Goal: Task Accomplishment & Management: Manage account settings

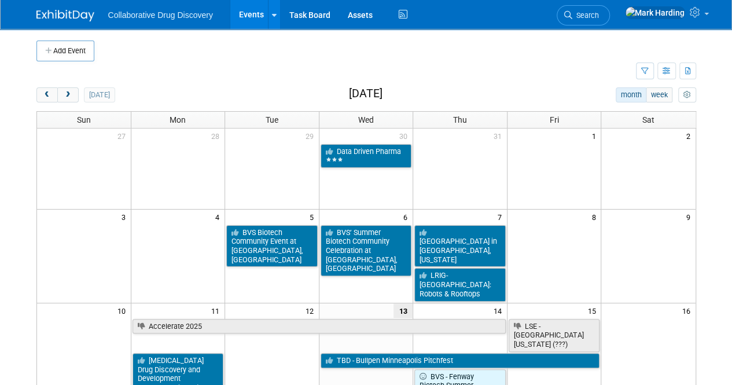
click at [265, 49] on td at bounding box center [379, 50] width 570 height 21
click at [76, 96] on button "next" at bounding box center [67, 94] width 21 height 15
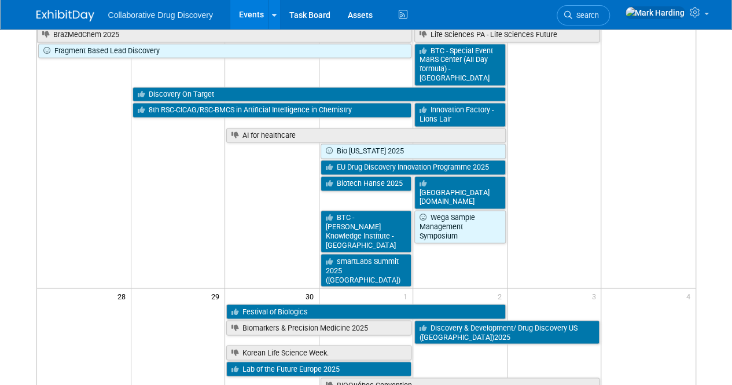
scroll to position [839, 0]
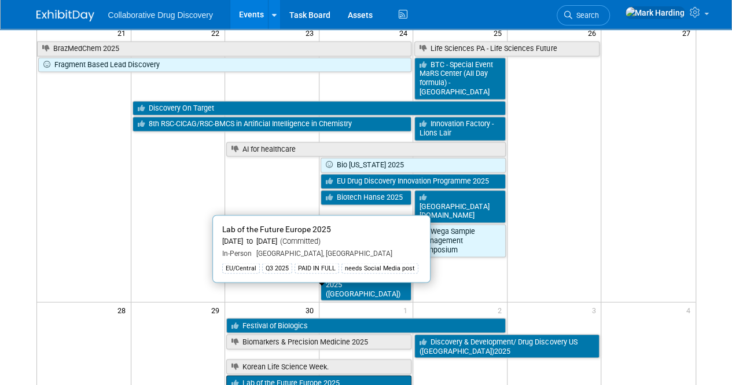
click at [266, 375] on link "Lab of the Future Europe 2025" at bounding box center [318, 382] width 185 height 15
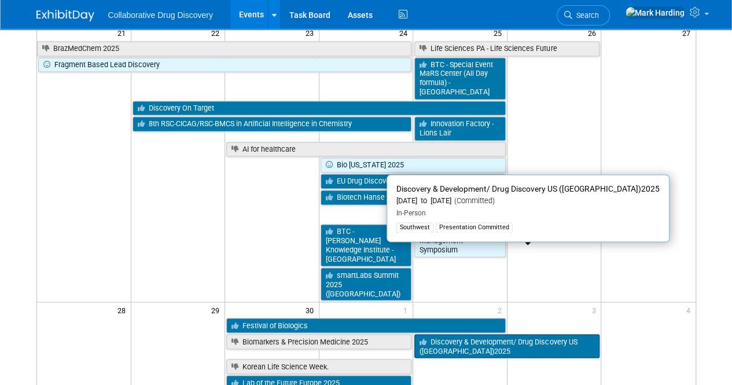
click at [510, 334] on link "Discovery & Development/ Drug Discovery US ([GEOGRAPHIC_DATA])2025" at bounding box center [506, 346] width 185 height 24
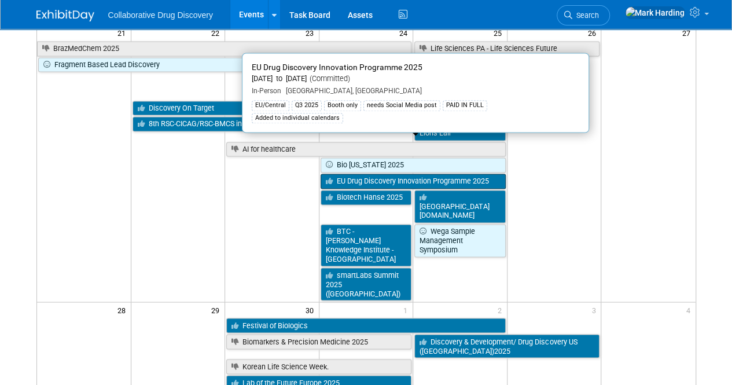
click at [389, 174] on link "EU Drug Discovery Innovation Programme 2025" at bounding box center [412, 181] width 185 height 15
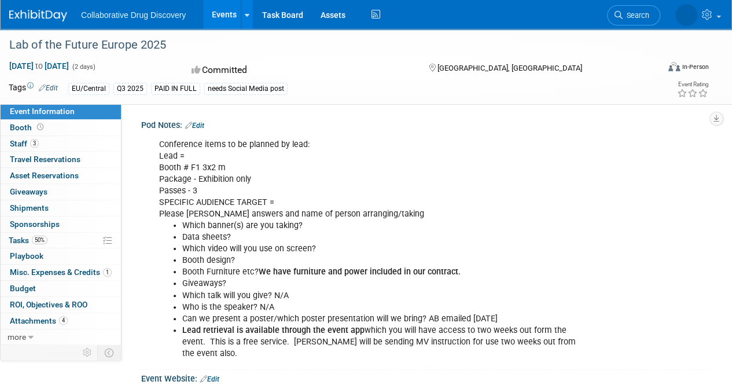
click at [381, 166] on div "Conference items to be planned by lead: Lead = Booth # F1 3x2 m Package - Exhib…" at bounding box center [373, 249] width 445 height 232
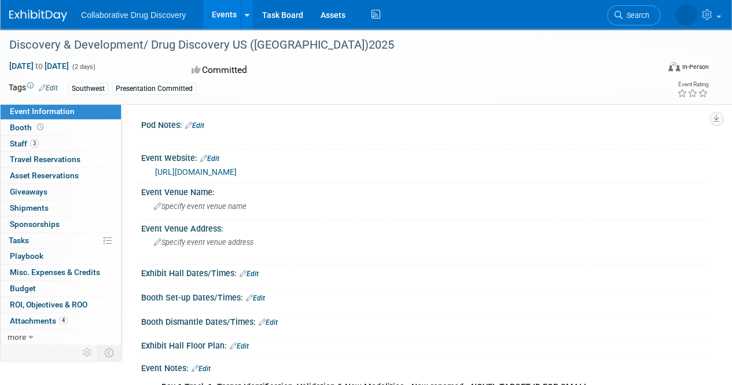
click at [380, 163] on div "https://oxfordglobal.com/discovery-development" at bounding box center [425, 171] width 550 height 16
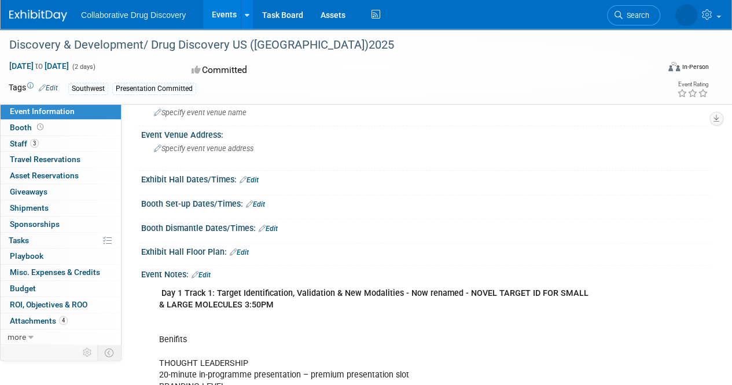
scroll to position [93, 0]
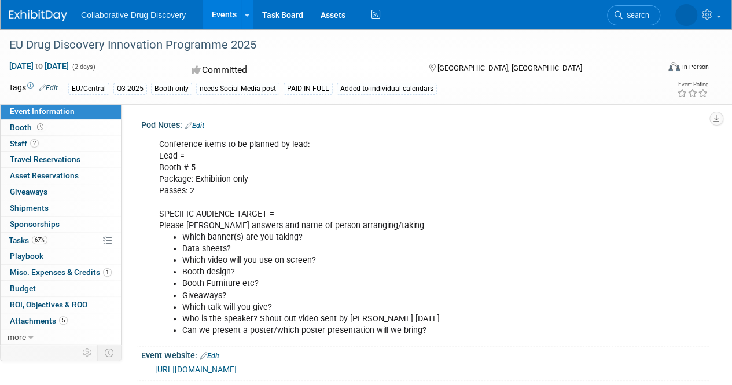
click at [400, 188] on div "Conference items to be planned by lead: Lead = Booth # 5 Package: Exhibition on…" at bounding box center [373, 237] width 445 height 209
click at [52, 322] on span "Attachments 5" at bounding box center [39, 320] width 58 height 9
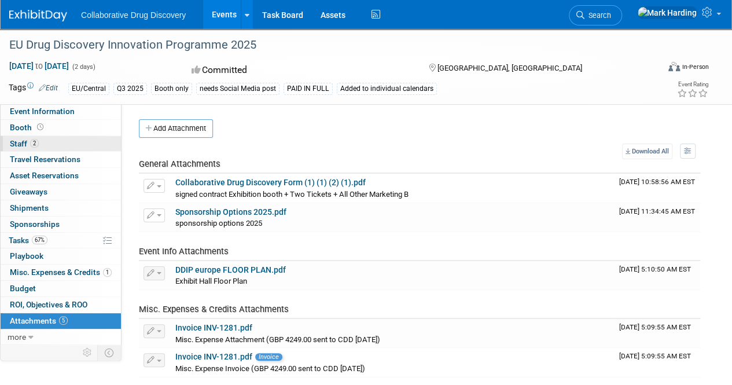
click at [38, 142] on link "2 Staff 2" at bounding box center [61, 144] width 120 height 16
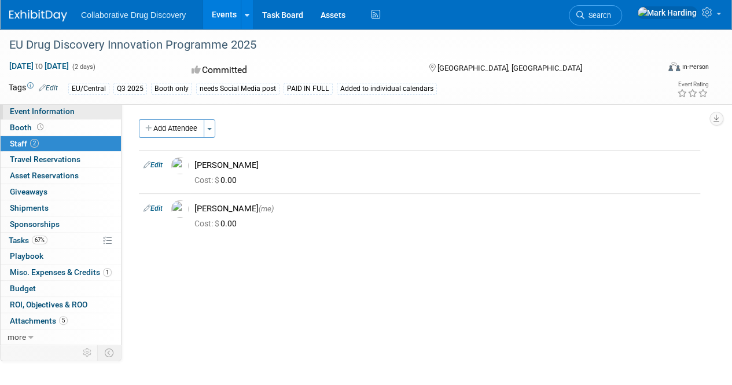
click at [53, 117] on link "Event Information" at bounding box center [61, 112] width 120 height 16
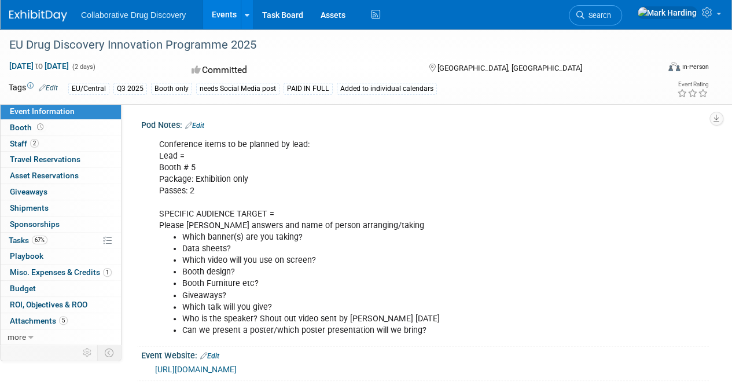
click at [366, 234] on li "Which banner(s) are you taking?" at bounding box center [385, 237] width 407 height 12
click at [199, 124] on link "Edit" at bounding box center [194, 125] width 19 height 8
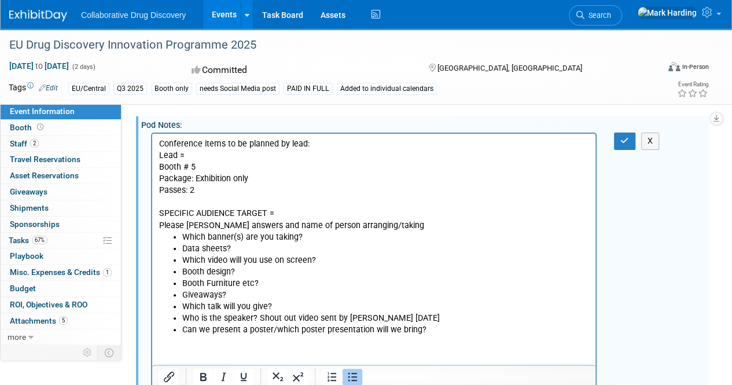
click at [323, 247] on li "Data sheets?" at bounding box center [385, 249] width 407 height 12
click at [306, 238] on li "Which banner(s) are you taking?" at bounding box center [385, 237] width 407 height 12
drag, startPoint x: 773, startPoint y: 270, endPoint x: 252, endPoint y: 224, distance: 522.7
click at [253, 225] on p "Conference items to be planned by lead: Lead = Booth # 5 Package: Exhibition on…" at bounding box center [374, 184] width 430 height 93
click at [311, 238] on li "Which banner(s) are you taking?" at bounding box center [385, 237] width 407 height 12
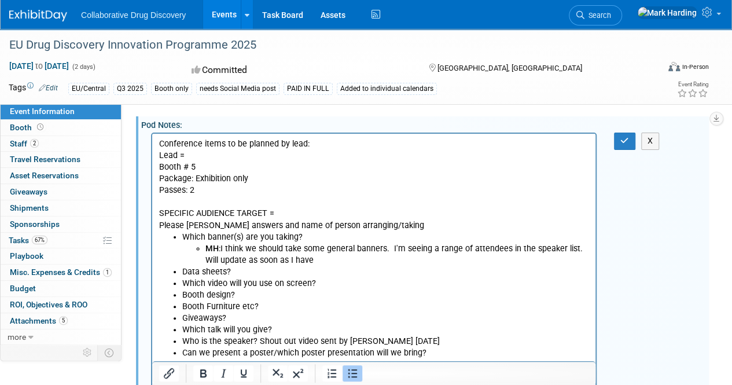
click at [211, 263] on span "﻿:I think we should take some general banners. I'm seeing a range of attendees …" at bounding box center [395, 254] width 380 height 21
click at [340, 264] on li "MH ﻿:I think we should take some general banners. I'm seeing a range of attende…" at bounding box center [397, 254] width 384 height 23
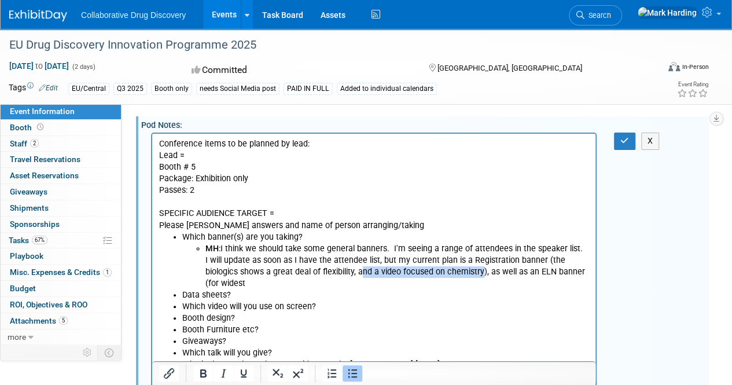
drag, startPoint x: 447, startPoint y: 274, endPoint x: 327, endPoint y: 268, distance: 119.9
click at [327, 268] on span "﻿:I think we should take some general banners. I'm seeing a range of attendees …" at bounding box center [395, 266] width 380 height 45
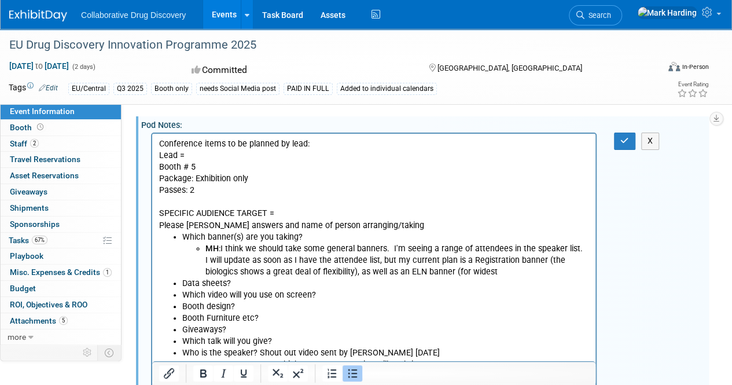
click at [478, 277] on li "MH ﻿:I think we should take some general banners. I'm seeing a range of attende…" at bounding box center [397, 260] width 384 height 35
click at [237, 280] on li "Data sheets?" at bounding box center [385, 284] width 407 height 12
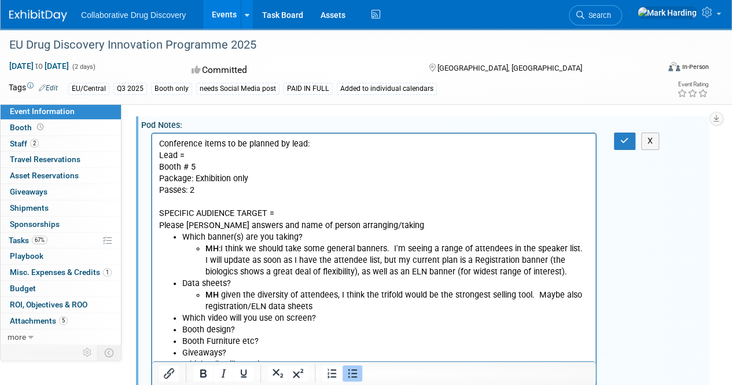
click at [386, 299] on span "﻿ given the diversity of attendees, I think the trifold would be the strongest …" at bounding box center [393, 300] width 377 height 21
drag, startPoint x: 204, startPoint y: 304, endPoint x: 265, endPoint y: 310, distance: 61.0
click at [265, 310] on ul "MH ﻿ given the diversity of attendees, I think the trifold would be the stronge…" at bounding box center [385, 300] width 407 height 23
click at [336, 321] on li "Which video will you use on screen?" at bounding box center [385, 318] width 407 height 12
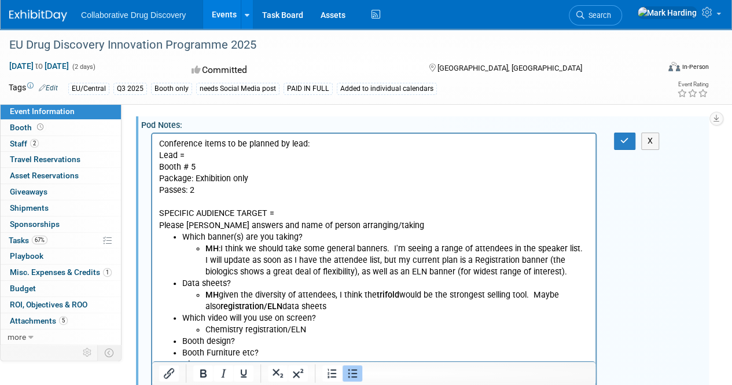
click at [205, 331] on li "Chemistry registration/ELN" at bounding box center [397, 330] width 384 height 12
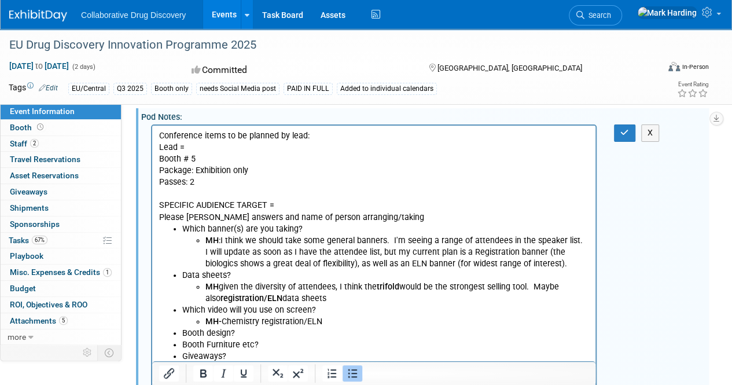
scroll to position [20, 0]
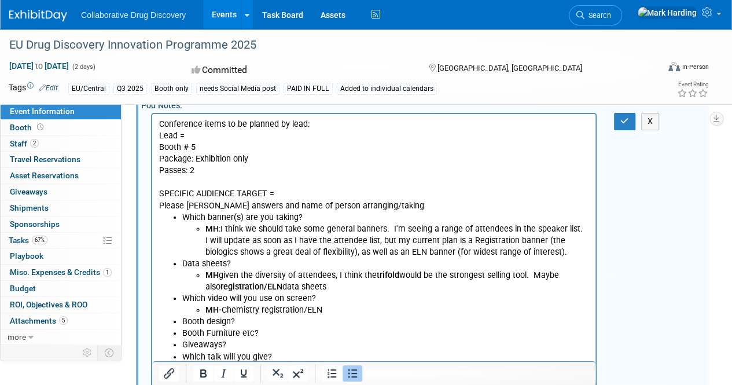
click at [246, 325] on li "Booth design?" at bounding box center [385, 322] width 407 height 12
click at [307, 303] on li "Which video will you use on screen? MH- Chemistry registration/ELN" at bounding box center [385, 304] width 407 height 23
click at [333, 311] on li "MH- Chemistry registration/ELN" at bounding box center [397, 310] width 384 height 12
click at [338, 337] on li "Don't think this is relevant here." at bounding box center [397, 333] width 384 height 12
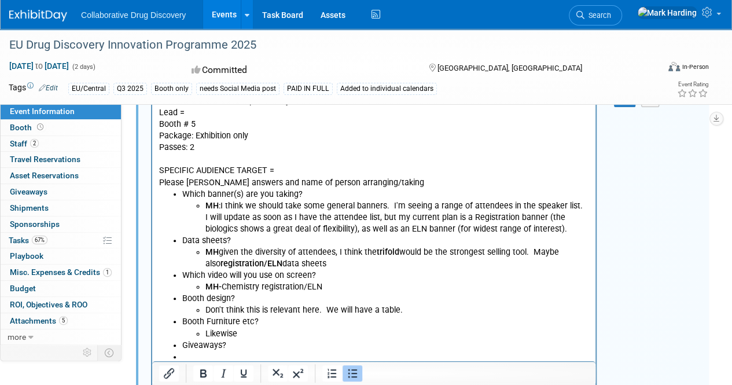
scroll to position [44, 0]
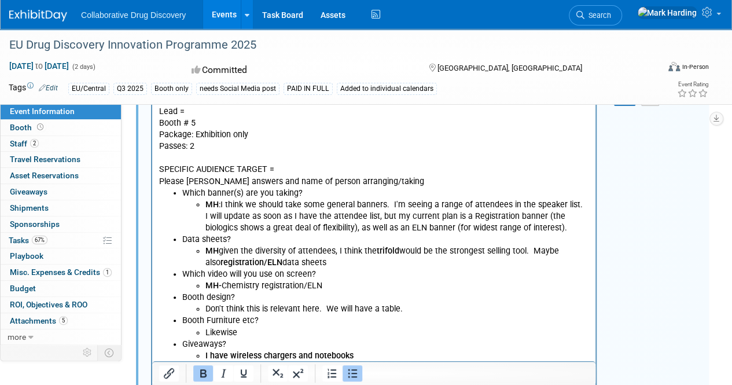
click at [209, 356] on b "﻿I have wireless chargers and notebooks" at bounding box center [279, 356] width 148 height 10
drag, startPoint x: 222, startPoint y: 353, endPoint x: 389, endPoint y: 352, distance: 167.8
click at [389, 352] on li "MH I have wireless chargers and notebooks" at bounding box center [397, 356] width 384 height 12
drag, startPoint x: 377, startPoint y: 357, endPoint x: 218, endPoint y: 355, distance: 159.1
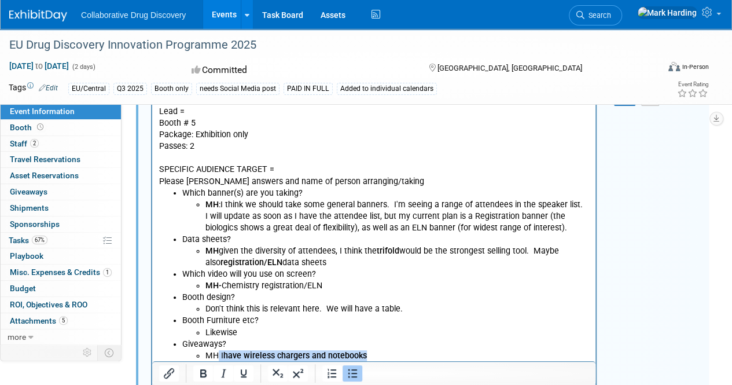
click at [218, 355] on li "MH I have wireless chargers and notebooks" at bounding box center [397, 356] width 384 height 12
drag, startPoint x: 218, startPoint y: 355, endPoint x: 369, endPoint y: 358, distance: 151.6
click at [369, 358] on li "MH I have wireless chargers and notebooks" at bounding box center [397, 356] width 384 height 12
click at [209, 375] on icon "Bold" at bounding box center [203, 373] width 14 height 14
click at [434, 344] on li "Giveaways? MH I have wireless chargers and notebooks" at bounding box center [385, 349] width 407 height 23
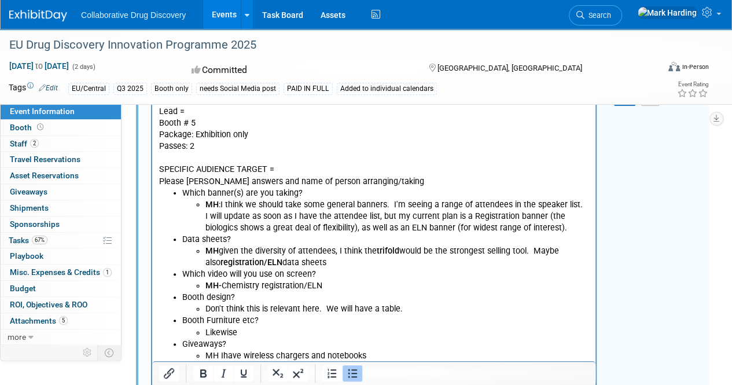
click at [408, 353] on li "MH I have wireless chargers and notebooks" at bounding box center [397, 356] width 384 height 12
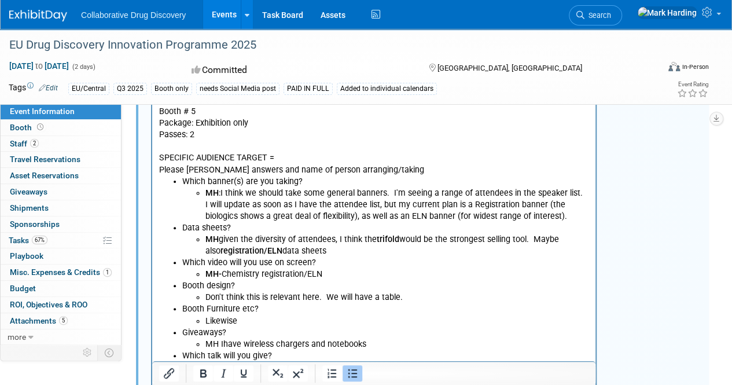
click at [302, 360] on li "Which talk will you give?" at bounding box center [385, 356] width 407 height 12
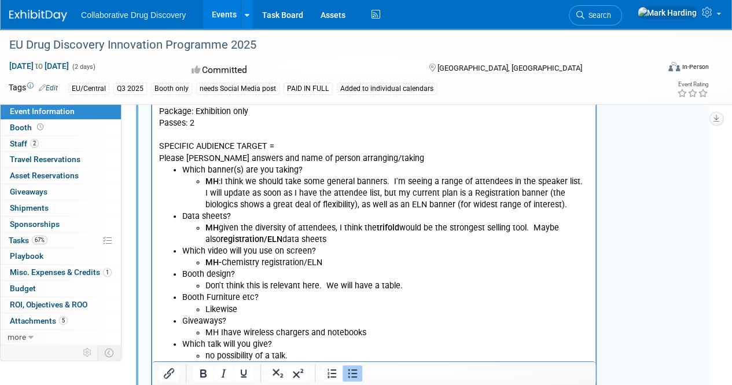
click at [651, 179] on div "Conference items to be planned by lead: Lead = Booth # 5 Package: Exhibition on…" at bounding box center [425, 250] width 568 height 377
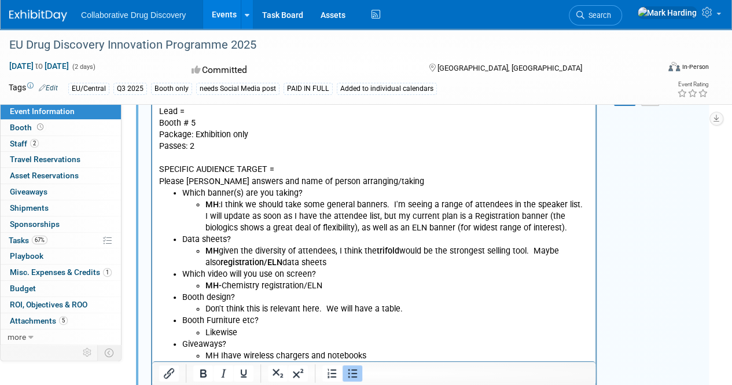
scroll to position [0, 0]
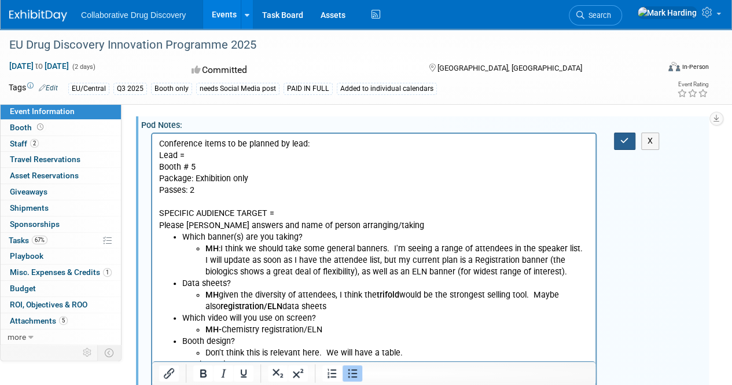
click at [622, 136] on button "button" at bounding box center [624, 140] width 21 height 17
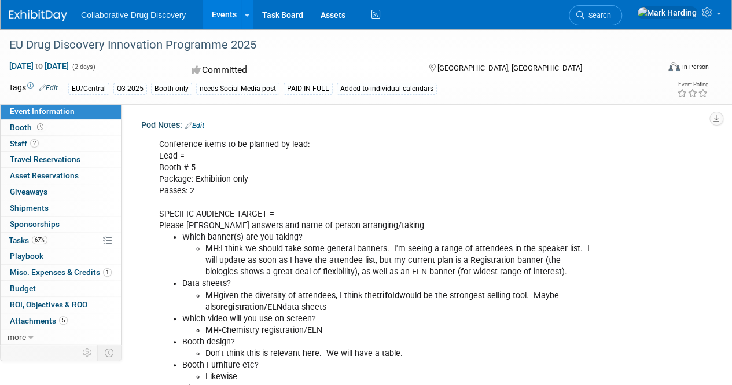
click at [298, 267] on li "MH :I think we should take some general banners. I'm seeing a range of attendee…" at bounding box center [397, 260] width 384 height 35
click at [218, 23] on link "Events" at bounding box center [224, 14] width 42 height 29
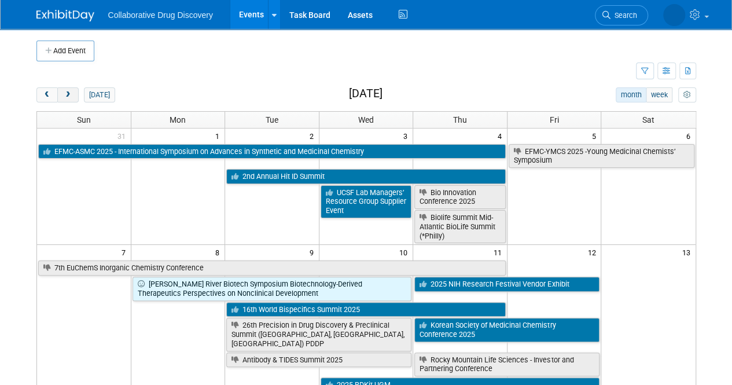
click at [72, 90] on button "next" at bounding box center [67, 94] width 21 height 15
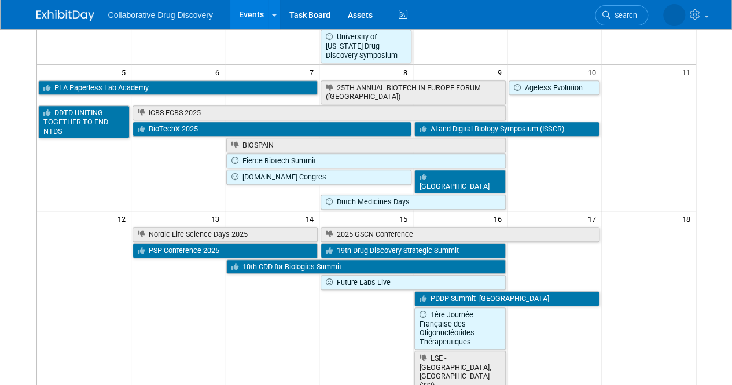
scroll to position [231, 0]
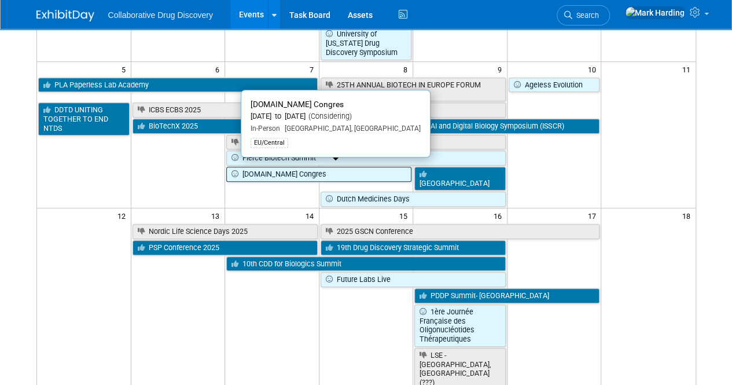
click at [260, 173] on link "[DOMAIN_NAME] Congres" at bounding box center [318, 174] width 185 height 15
